Goal: Find specific page/section: Find specific page/section

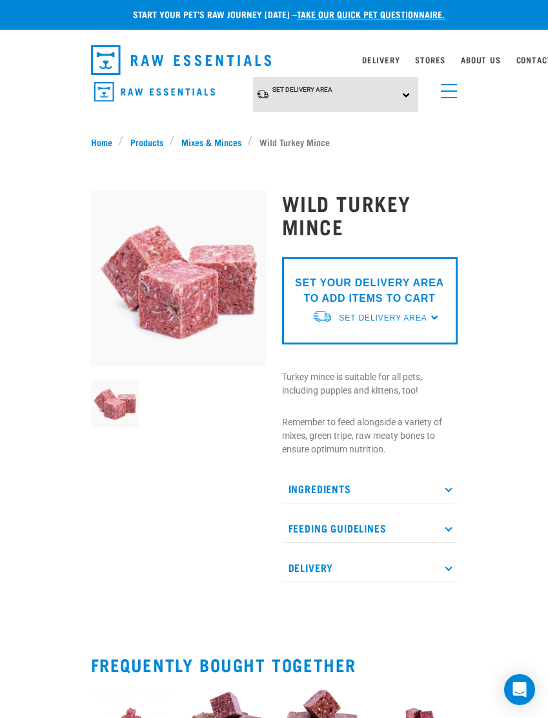
click at [437, 59] on link "Stores" at bounding box center [430, 59] width 30 height 5
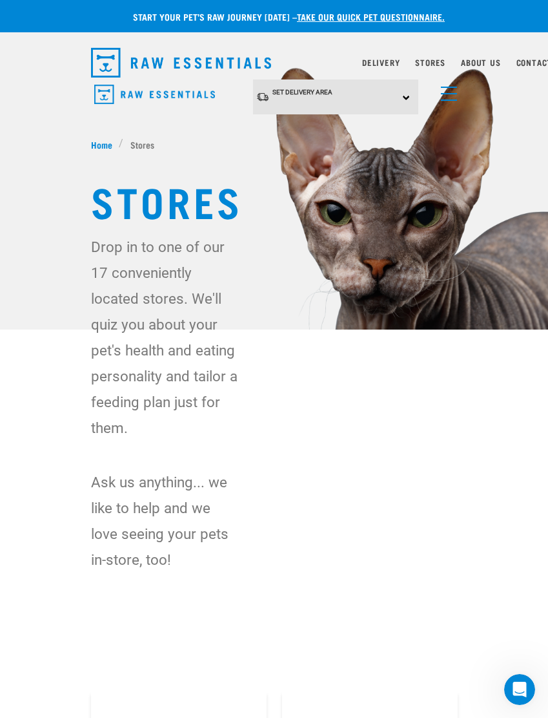
click at [402, 60] on div "Delivery Stores About Us Contact" at bounding box center [450, 63] width 176 height 16
click at [390, 61] on link "Delivery" at bounding box center [380, 62] width 37 height 5
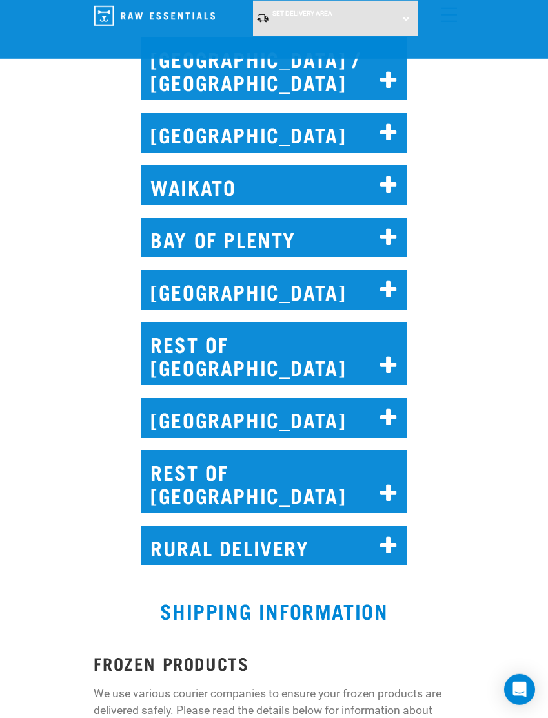
scroll to position [788, 0]
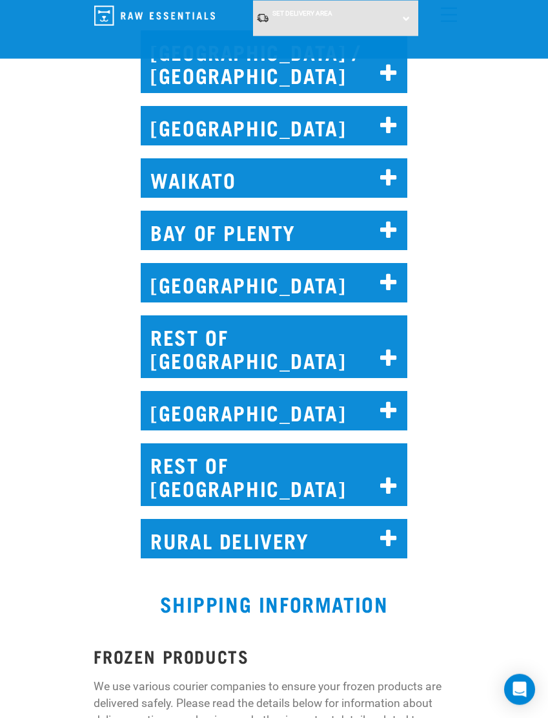
click at [386, 528] on icon at bounding box center [388, 538] width 17 height 21
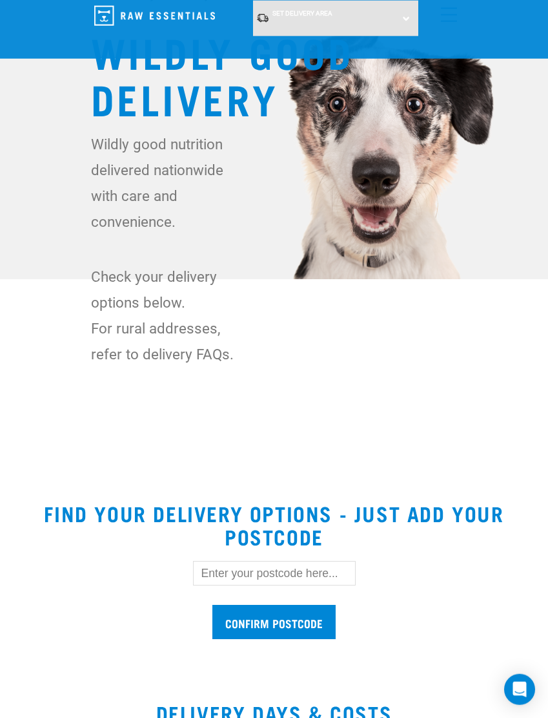
scroll to position [0, 0]
